Goal: Transaction & Acquisition: Purchase product/service

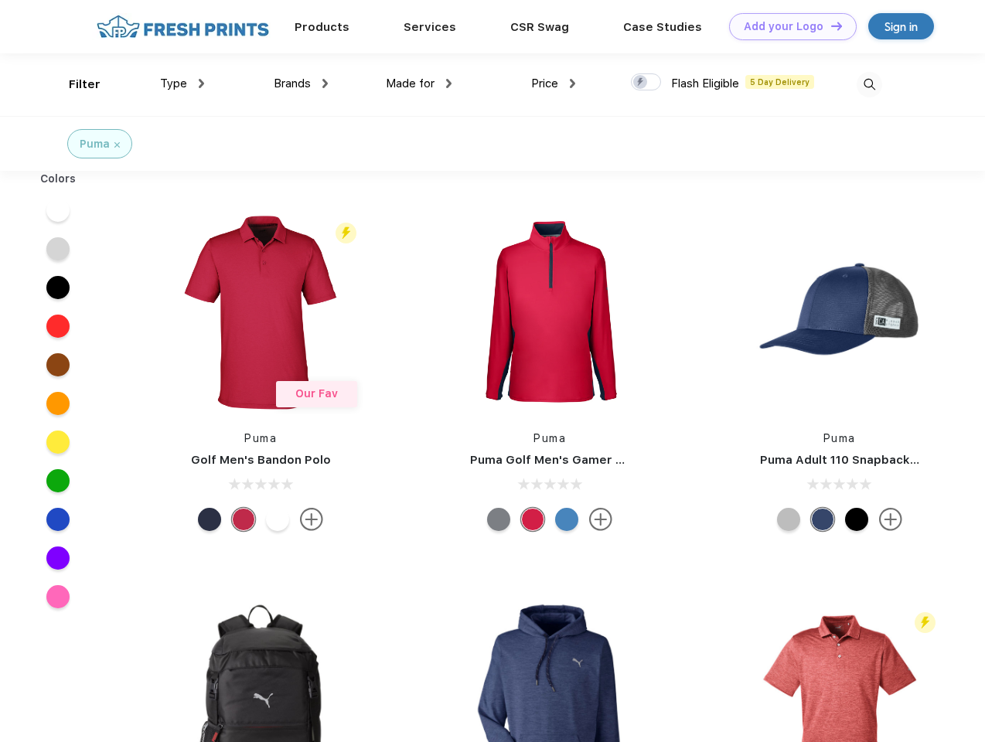
click at [787, 26] on link "Add your Logo Design Tool" at bounding box center [793, 26] width 128 height 27
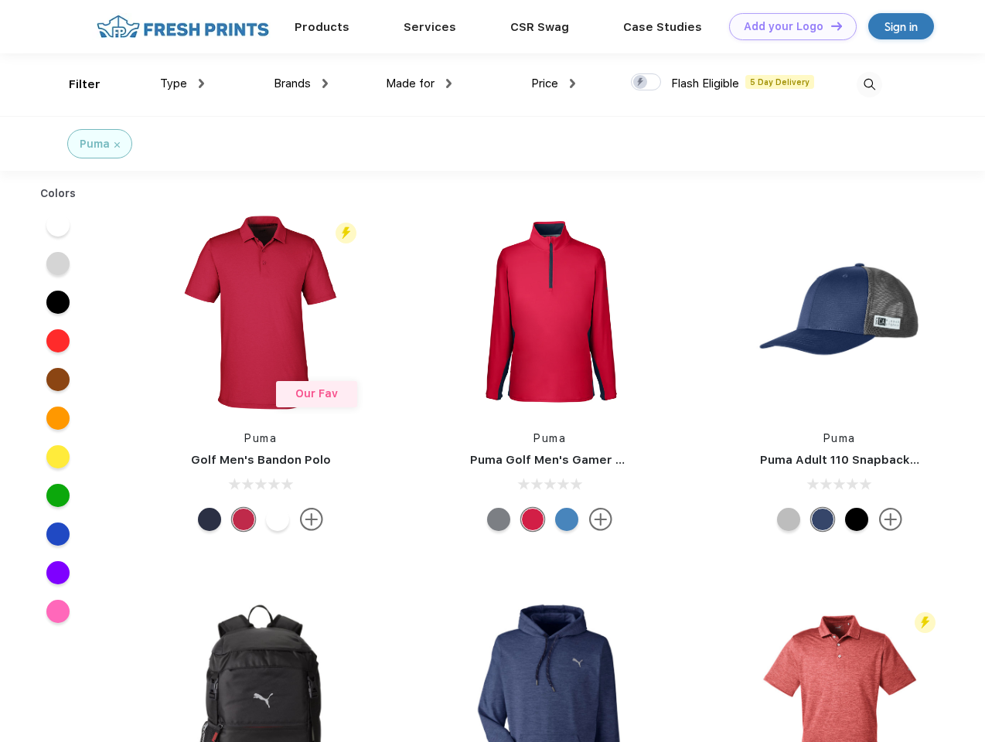
click at [0, 0] on div "Design Tool" at bounding box center [0, 0] width 0 height 0
click at [829, 26] on link "Add your Logo Design Tool" at bounding box center [793, 26] width 128 height 27
click at [74, 84] on div "Filter" at bounding box center [85, 85] width 32 height 18
click at [182, 83] on span "Type" at bounding box center [173, 84] width 27 height 14
click at [301, 83] on span "Brands" at bounding box center [292, 84] width 37 height 14
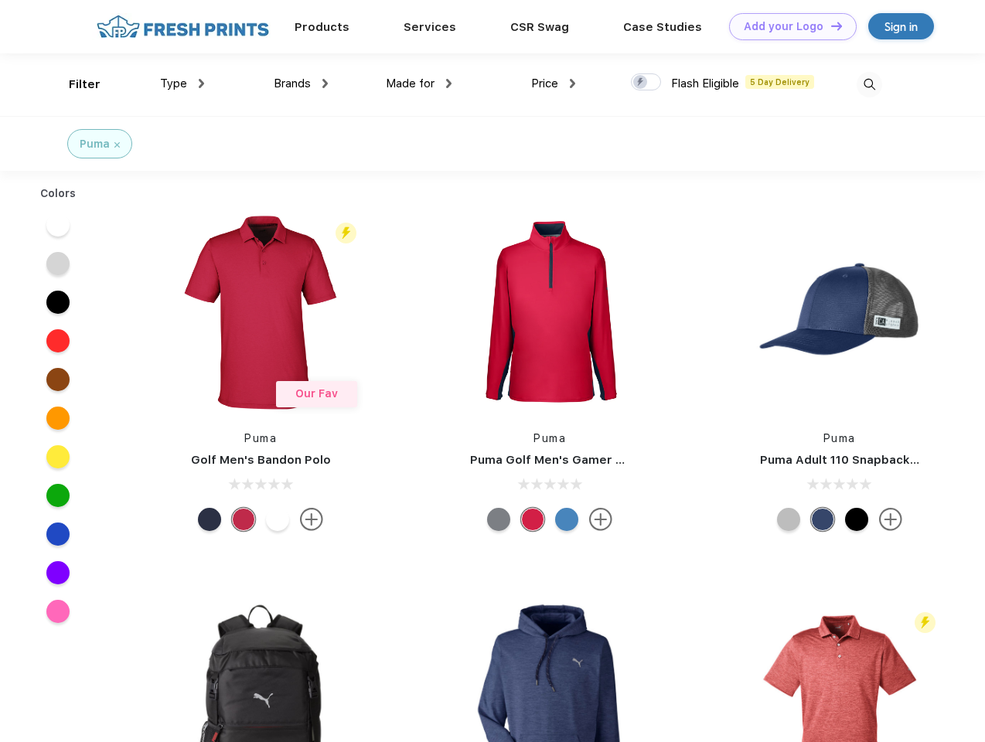
click at [419, 83] on span "Made for" at bounding box center [410, 84] width 49 height 14
click at [553, 83] on span "Price" at bounding box center [544, 84] width 27 height 14
click at [646, 83] on div at bounding box center [646, 81] width 30 height 17
click at [641, 83] on input "checkbox" at bounding box center [636, 78] width 10 height 10
click at [869, 84] on img at bounding box center [869, 85] width 26 height 26
